Goal: Check status

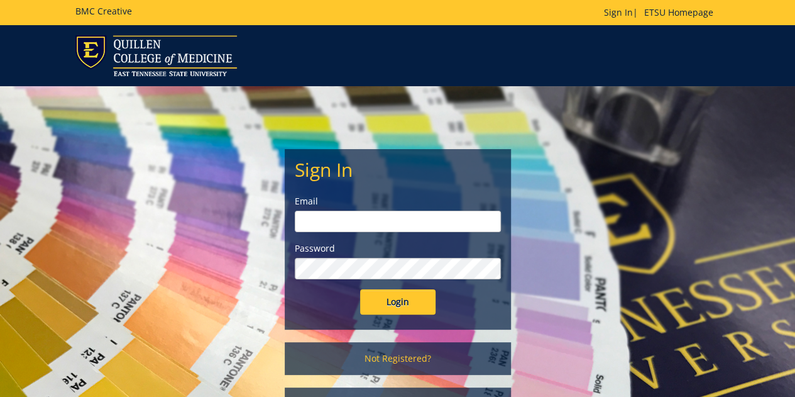
type input "[EMAIL_ADDRESS][DOMAIN_NAME]"
click at [394, 297] on input "Login" at bounding box center [397, 301] width 75 height 25
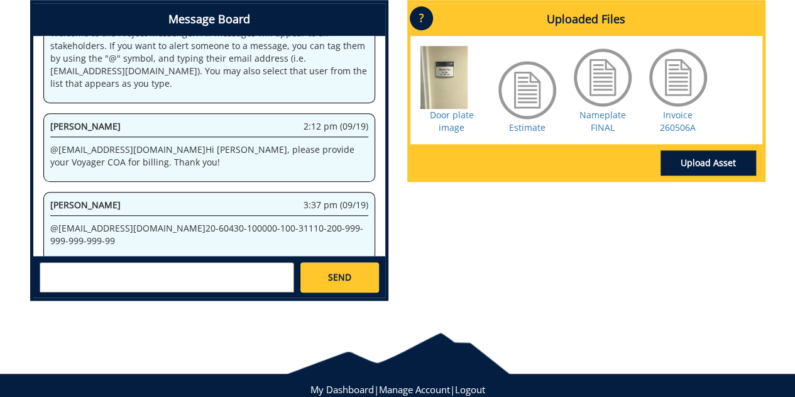
scroll to position [547, 0]
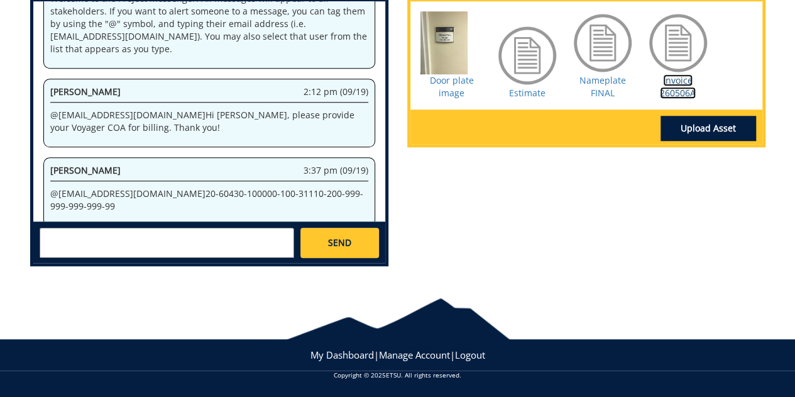
click at [675, 87] on link "Invoice 260506A" at bounding box center [678, 86] width 36 height 25
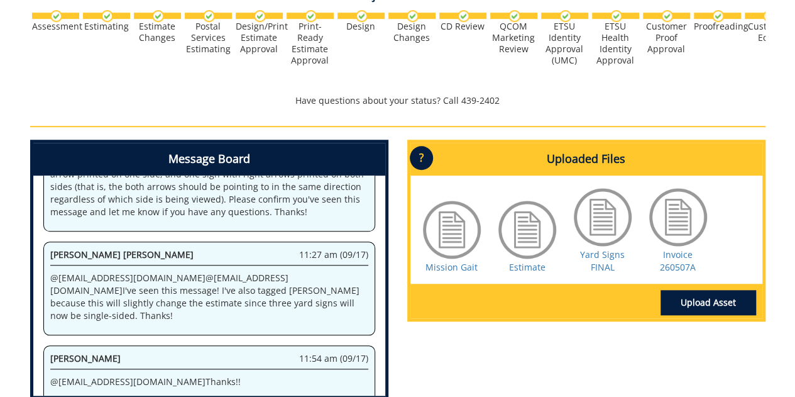
scroll to position [410, 0]
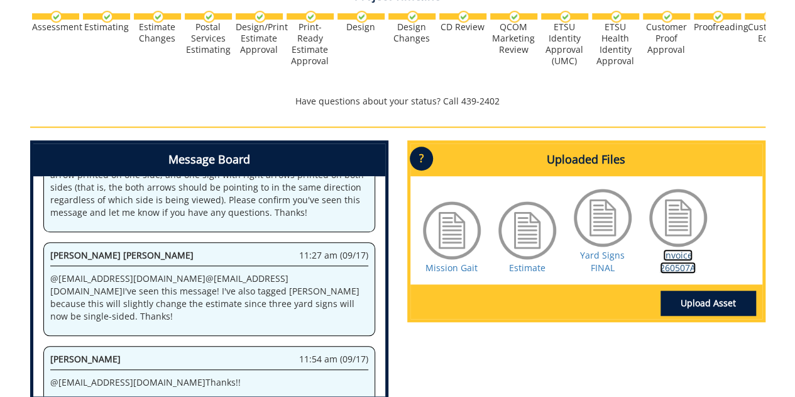
click at [678, 249] on link "Invoice 260507A" at bounding box center [678, 261] width 36 height 25
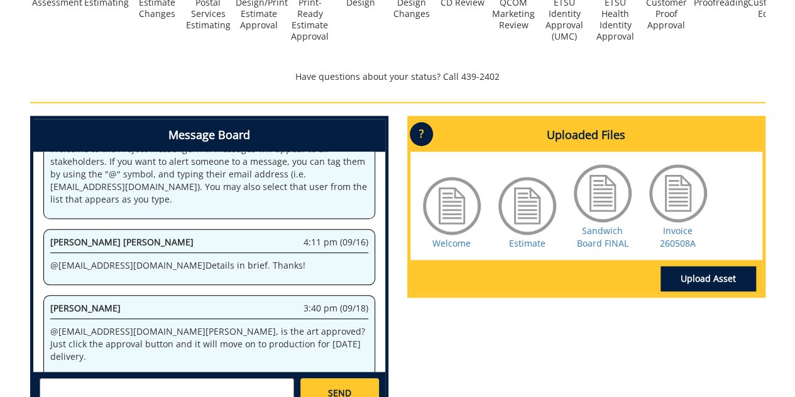
scroll to position [494, 0]
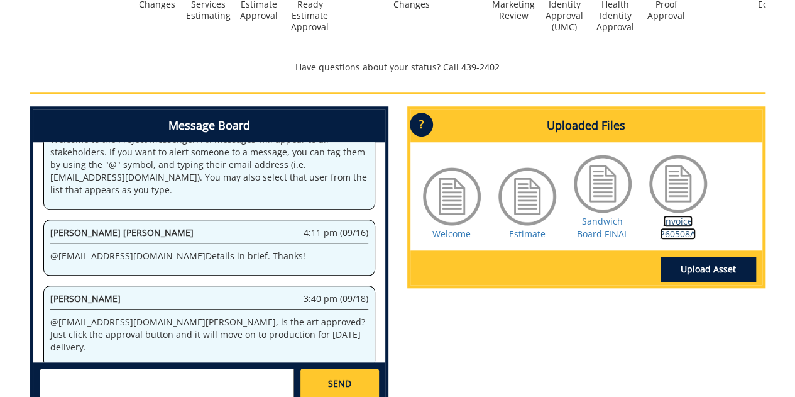
click at [675, 234] on link "Invoice 260508A" at bounding box center [678, 227] width 36 height 25
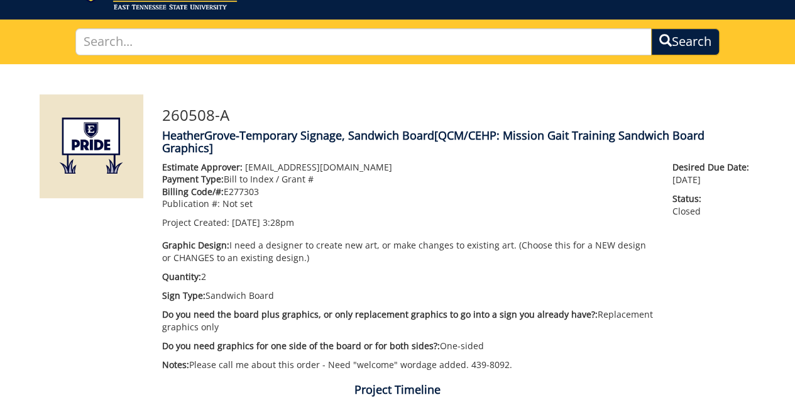
scroll to position [0, 0]
